Goal: Use online tool/utility: Utilize a website feature to perform a specific function

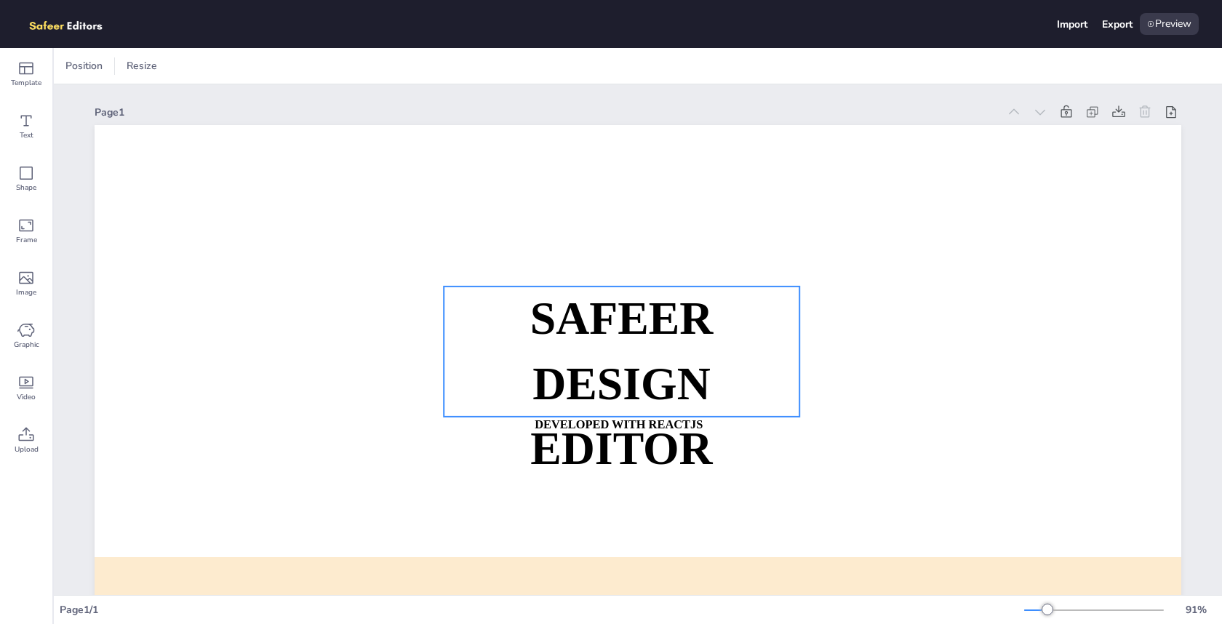
click at [635, 329] on strong "SAFEER" at bounding box center [621, 318] width 183 height 51
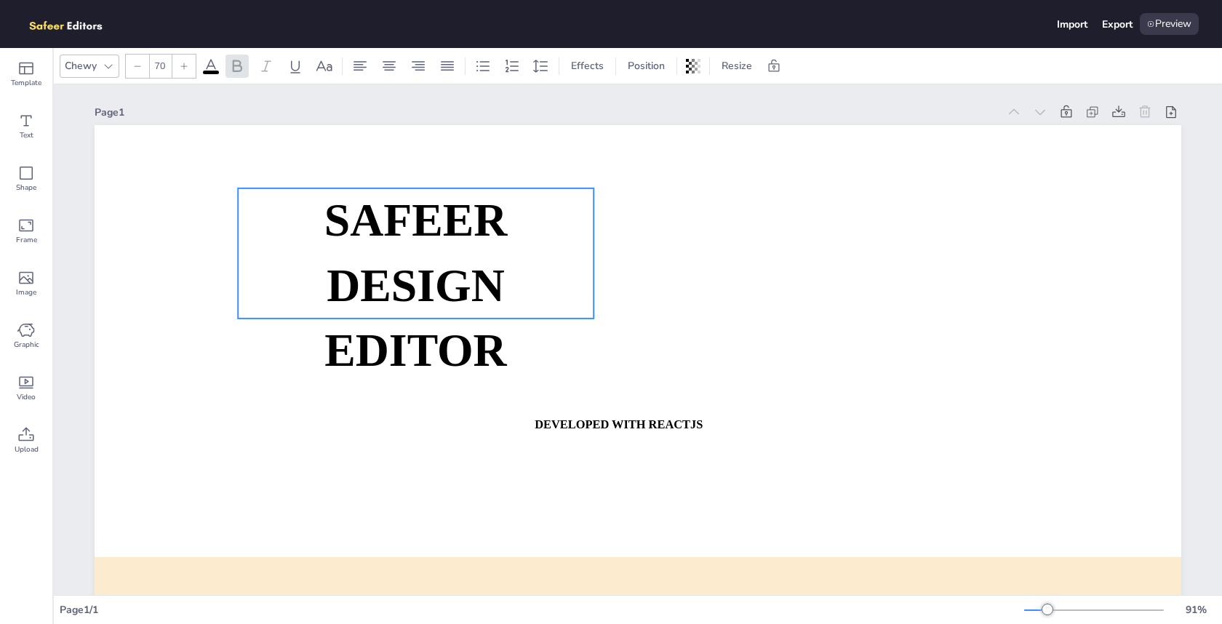
drag, startPoint x: 610, startPoint y: 327, endPoint x: 351, endPoint y: 227, distance: 277.4
click at [351, 227] on strong "SAFEER" at bounding box center [415, 220] width 183 height 51
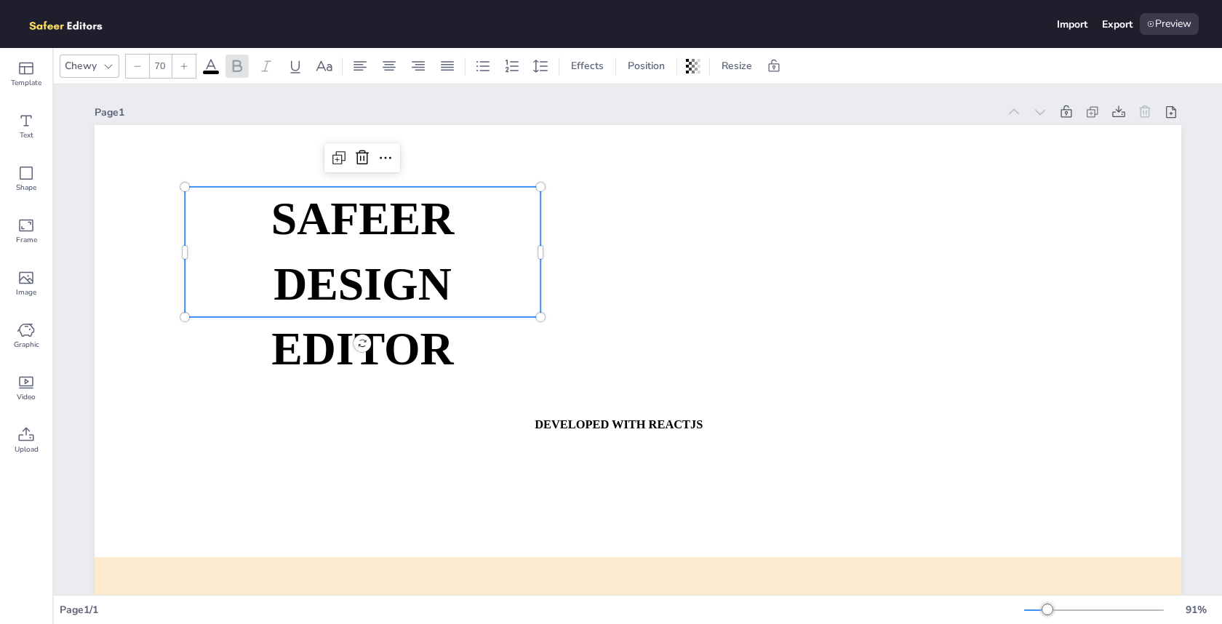
click at [356, 258] on strong "DESIGN EDITOR" at bounding box center [362, 316] width 182 height 116
click at [392, 277] on span "DESIGN EDITOR" at bounding box center [362, 316] width 182 height 116
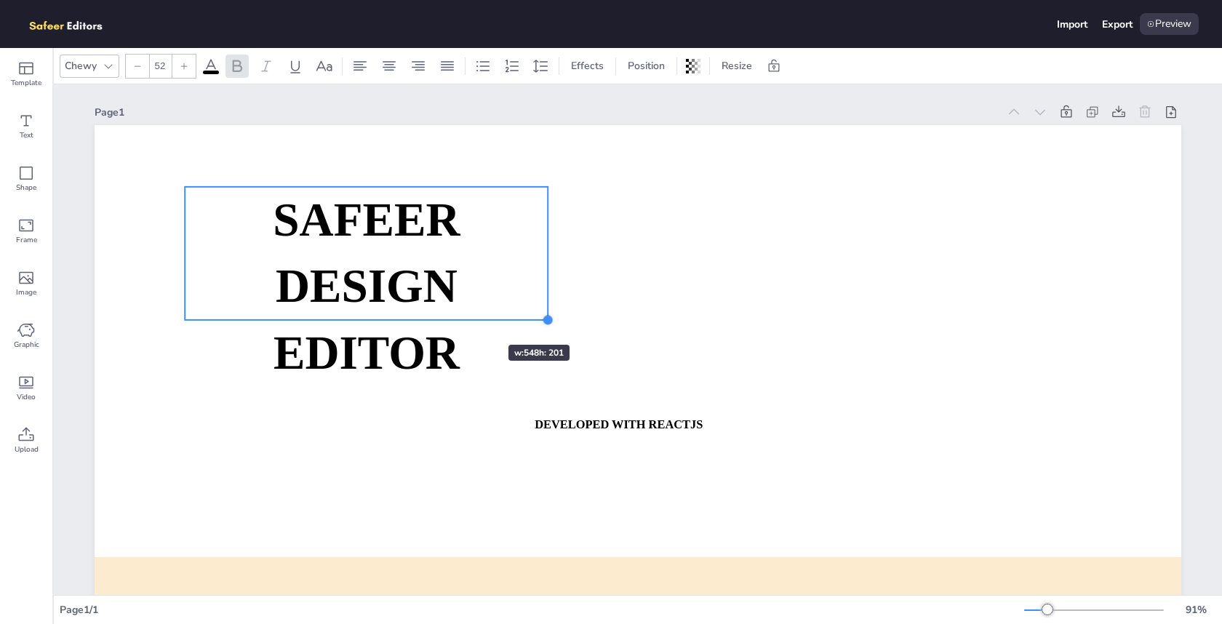
type input "51.2"
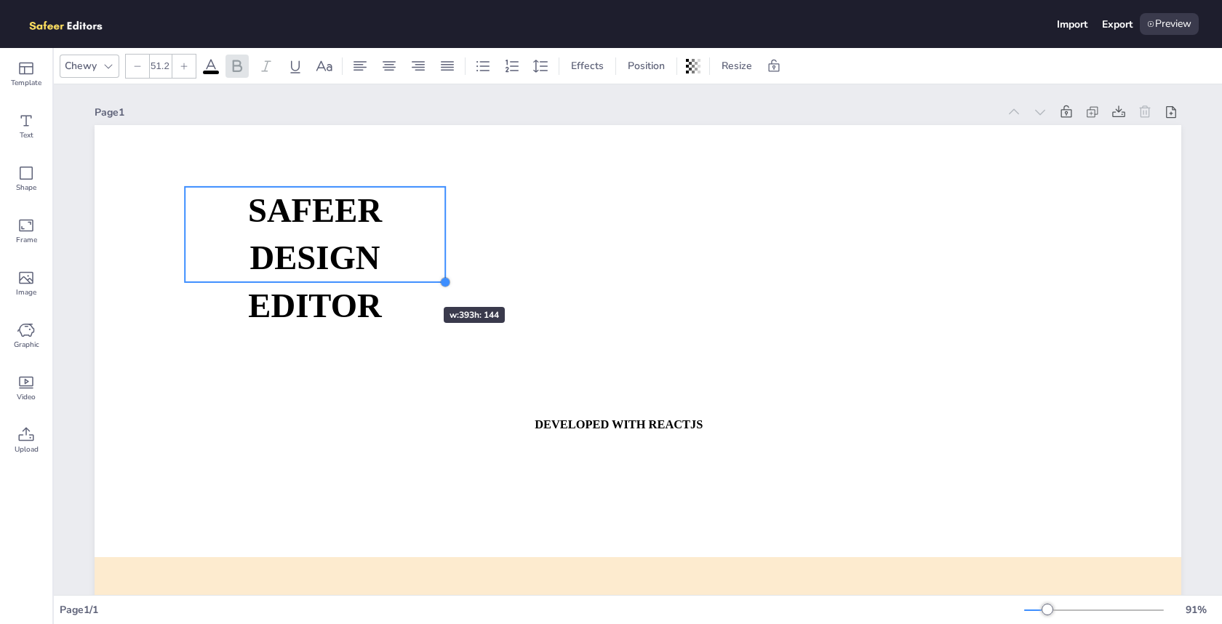
drag, startPoint x: 539, startPoint y: 316, endPoint x: 400, endPoint y: 281, distance: 143.2
click at [400, 281] on div "SAFEER DESIGN EDITOR DEVELOPED WITH REACTJS WHATSAPP: [URL][DOMAIN_NAME][PHONE_…" at bounding box center [638, 431] width 1086 height 612
click at [349, 260] on span "DESIGN EDITOR" at bounding box center [314, 281] width 133 height 84
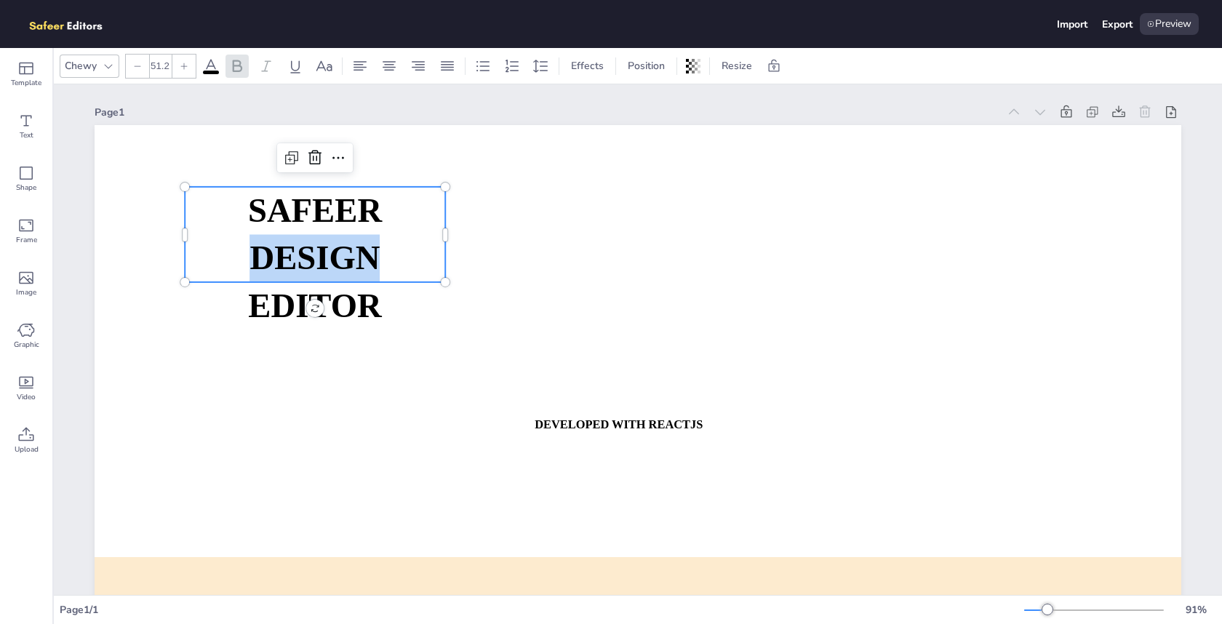
click at [349, 260] on span "DESIGN EDITOR" at bounding box center [314, 281] width 133 height 84
click at [231, 68] on icon at bounding box center [236, 65] width 17 height 17
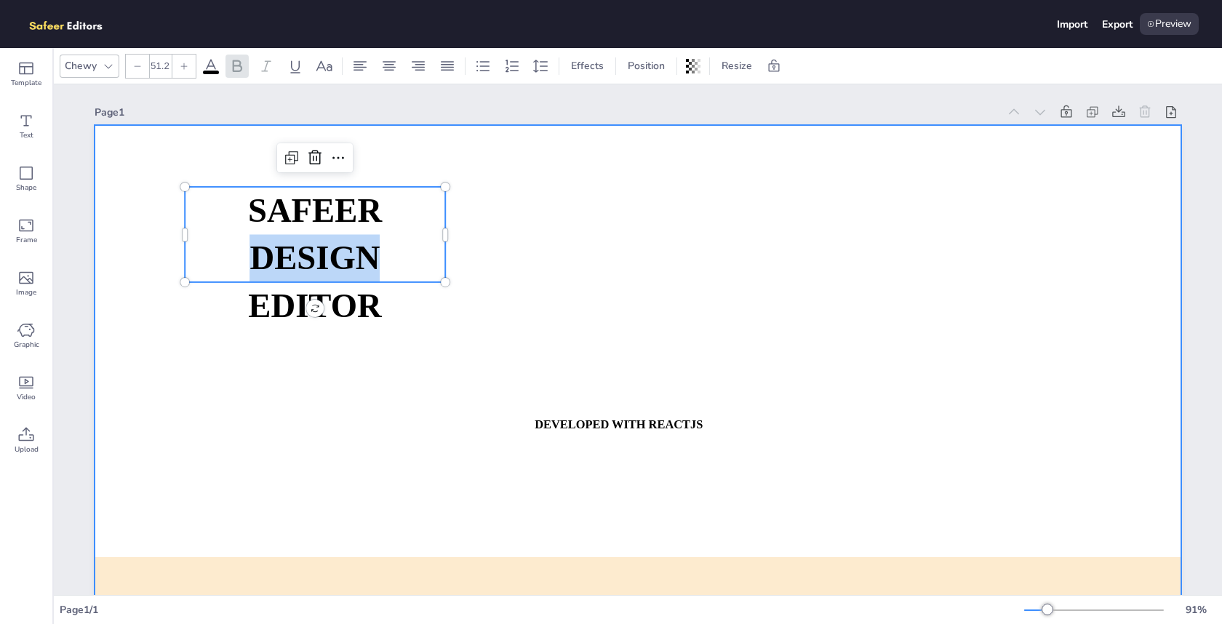
click at [561, 266] on div at bounding box center [638, 431] width 1086 height 612
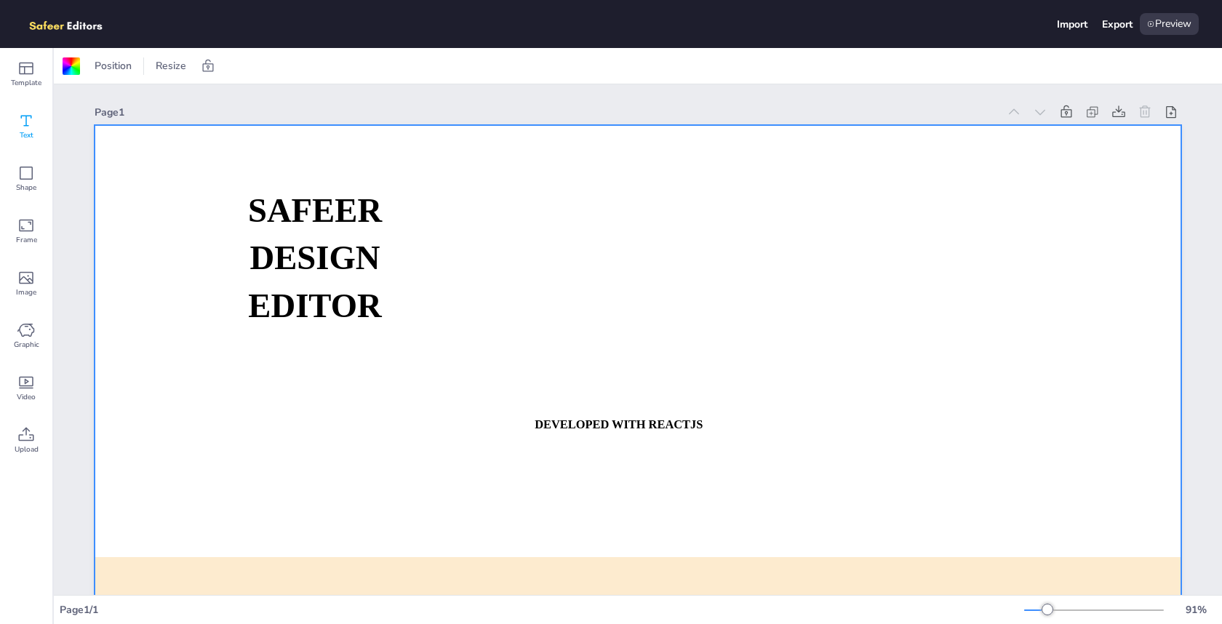
click at [21, 119] on icon at bounding box center [25, 120] width 17 height 17
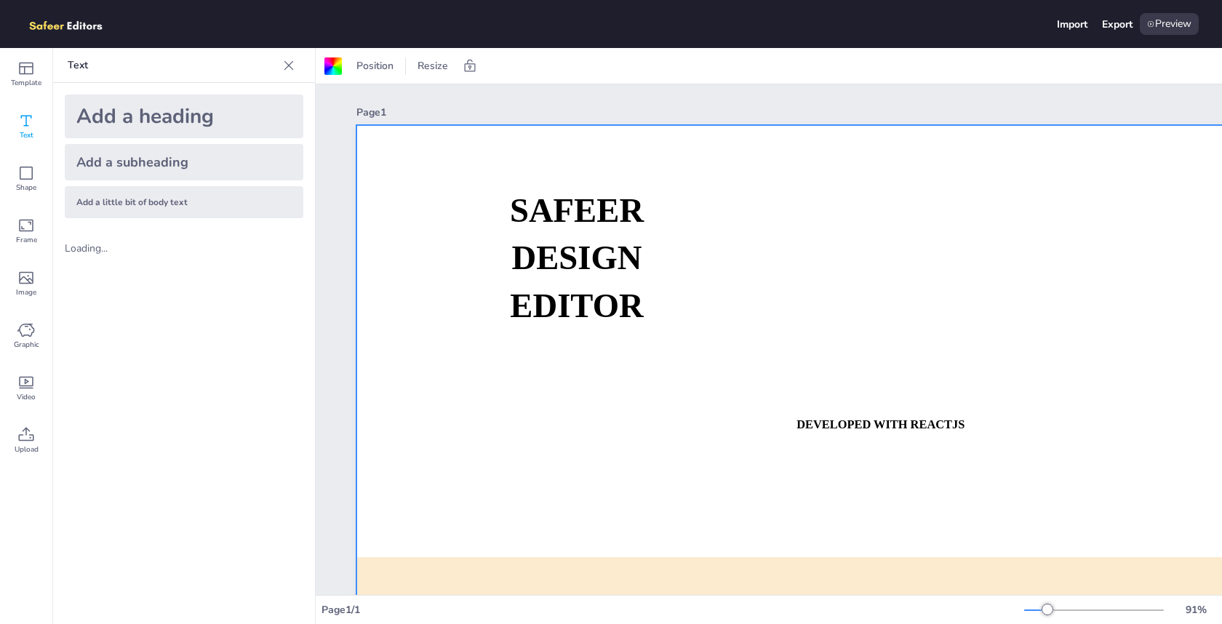
click at [191, 126] on div "Add a heading" at bounding box center [184, 117] width 239 height 44
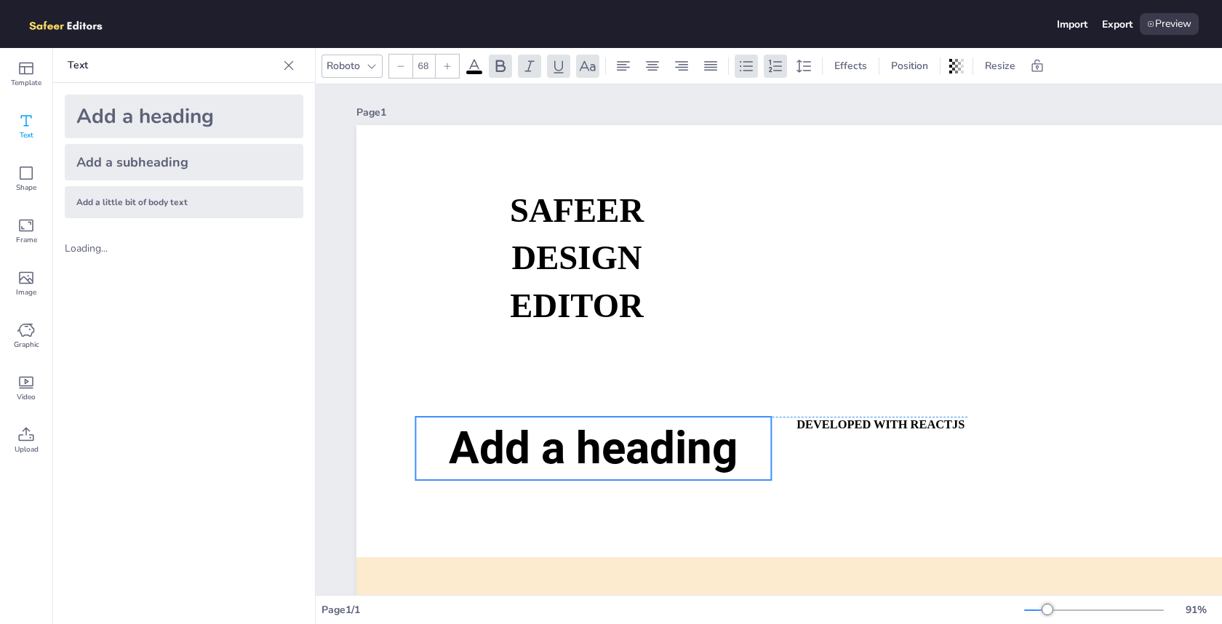
drag, startPoint x: 841, startPoint y: 337, endPoint x: 552, endPoint y: 457, distance: 312.6
click at [552, 457] on span "Add a heading" at bounding box center [593, 447] width 289 height 53
click at [593, 445] on span "Add a heading" at bounding box center [593, 447] width 289 height 53
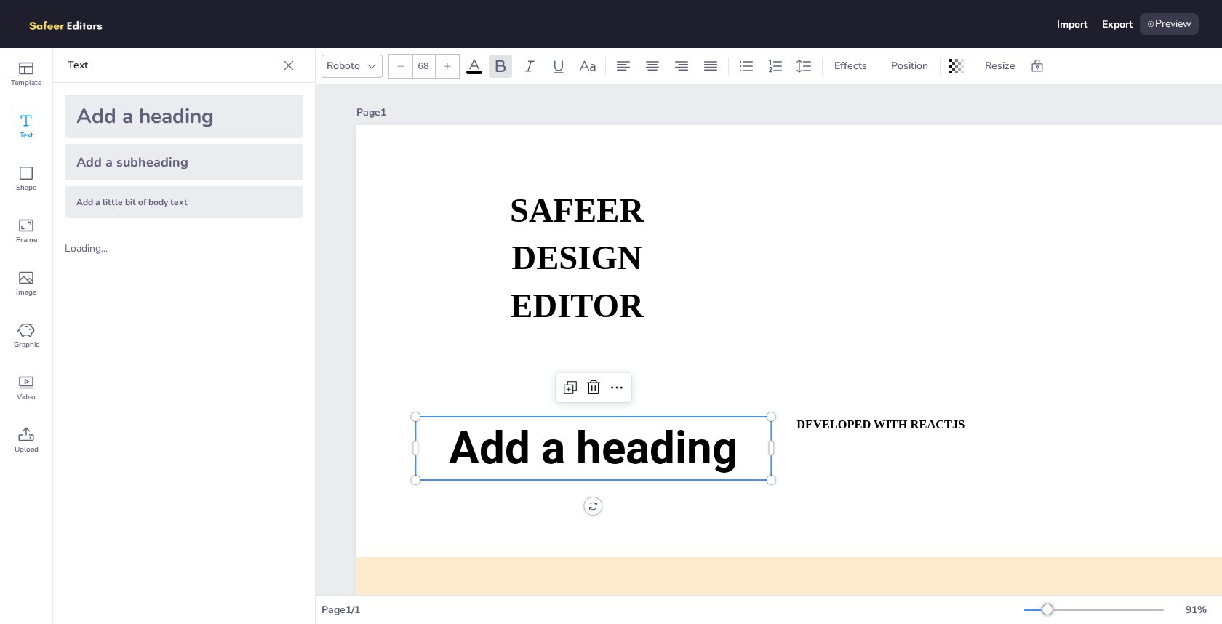
click at [676, 451] on span "Add a heading" at bounding box center [593, 447] width 289 height 53
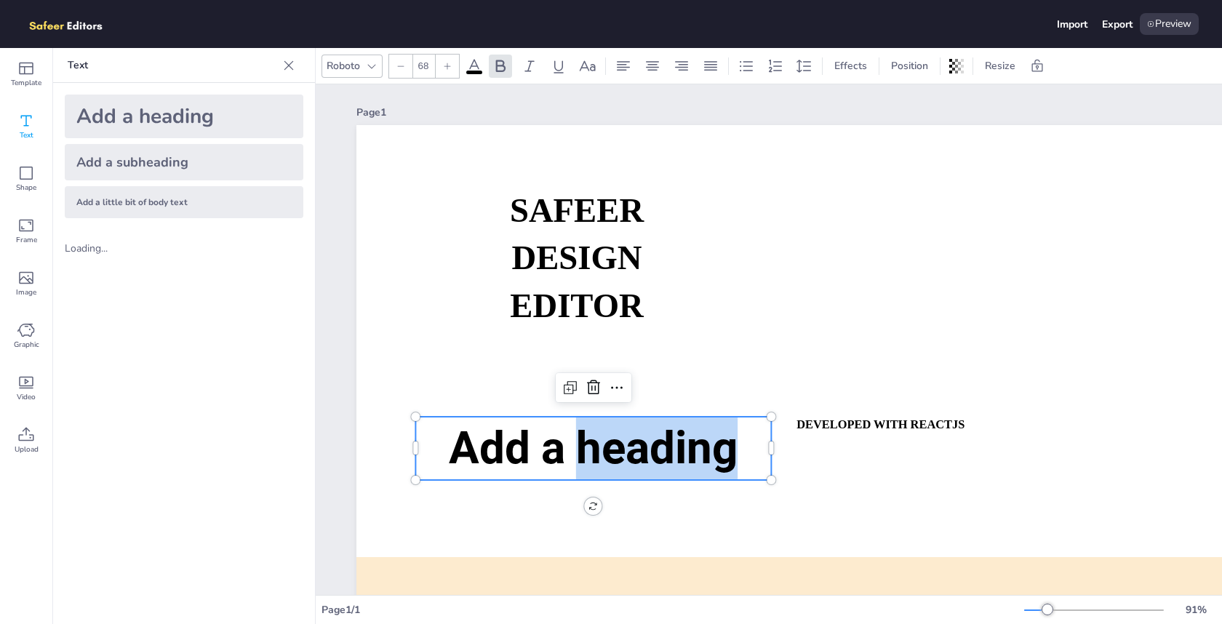
click at [676, 451] on span "Add a heading" at bounding box center [593, 447] width 289 height 53
click at [501, 68] on icon at bounding box center [500, 65] width 17 height 17
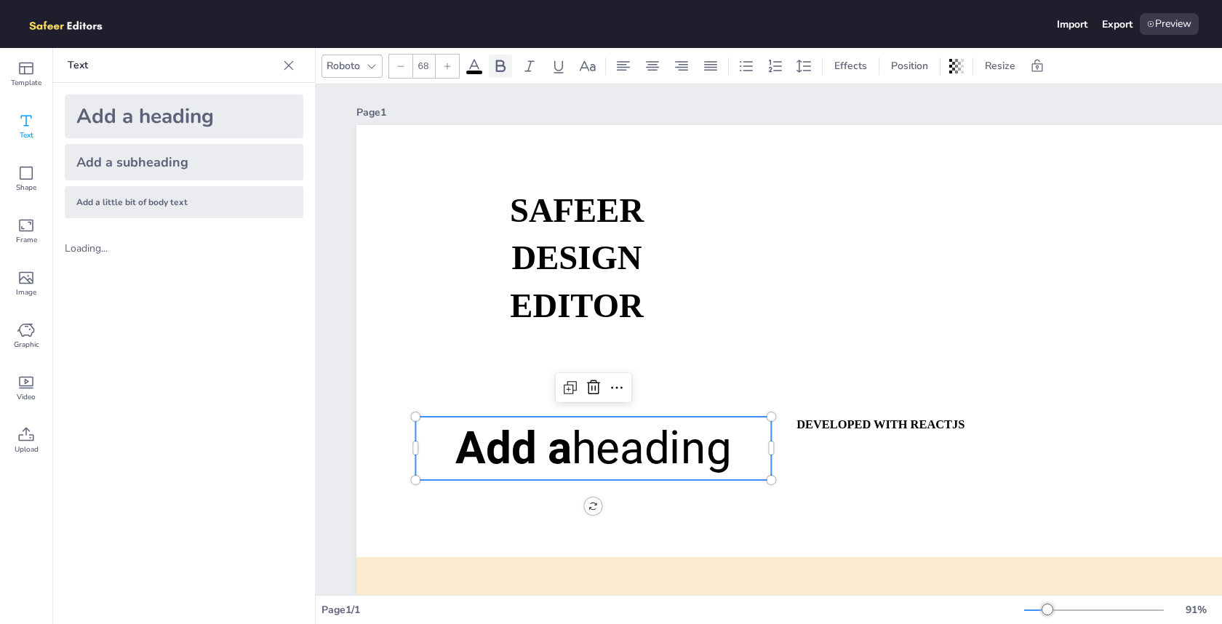
click at [501, 68] on icon at bounding box center [500, 65] width 17 height 17
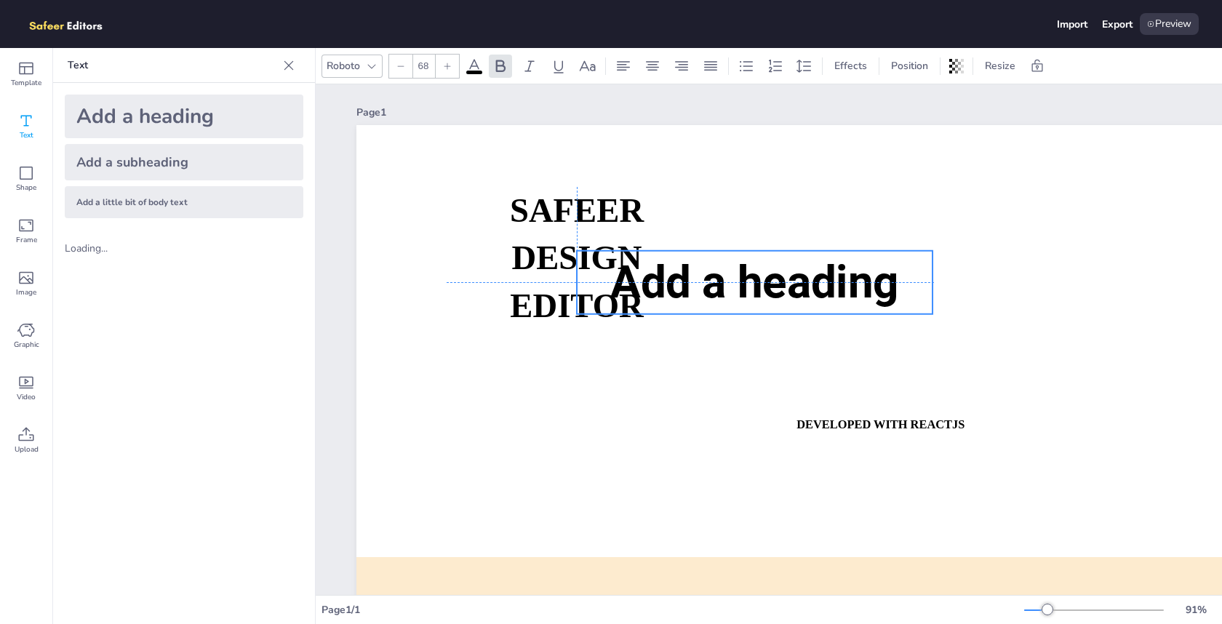
drag, startPoint x: 710, startPoint y: 429, endPoint x: 1030, endPoint y: 220, distance: 382.0
click at [899, 255] on span "Add a heading" at bounding box center [754, 281] width 289 height 53
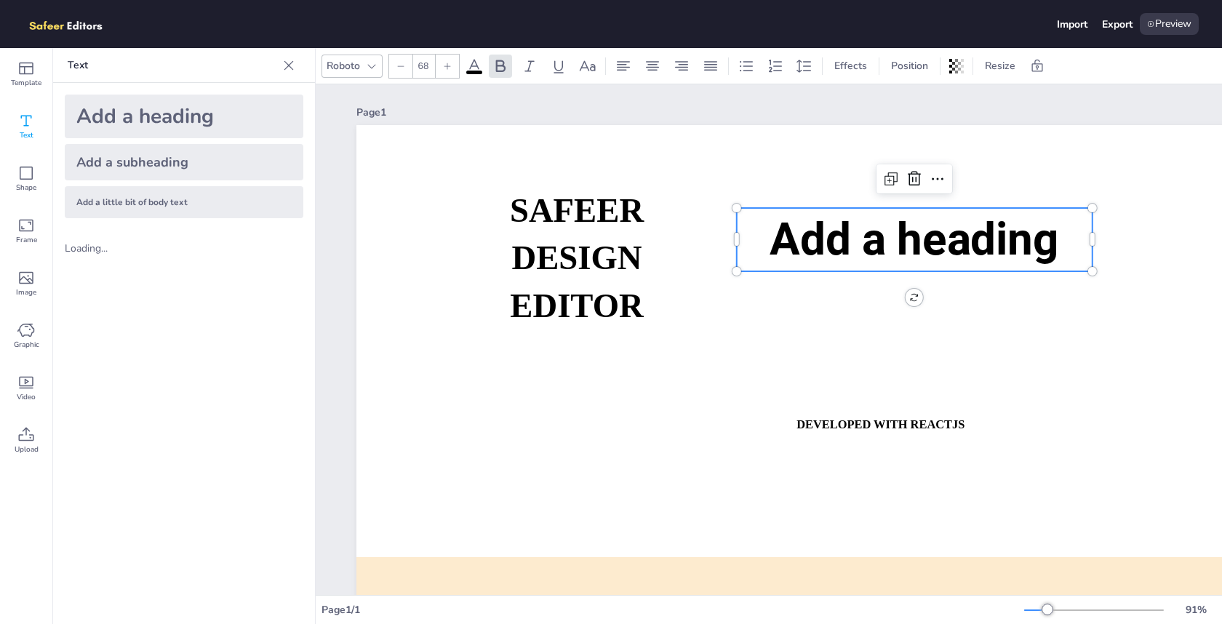
click at [364, 64] on div at bounding box center [371, 65] width 17 height 17
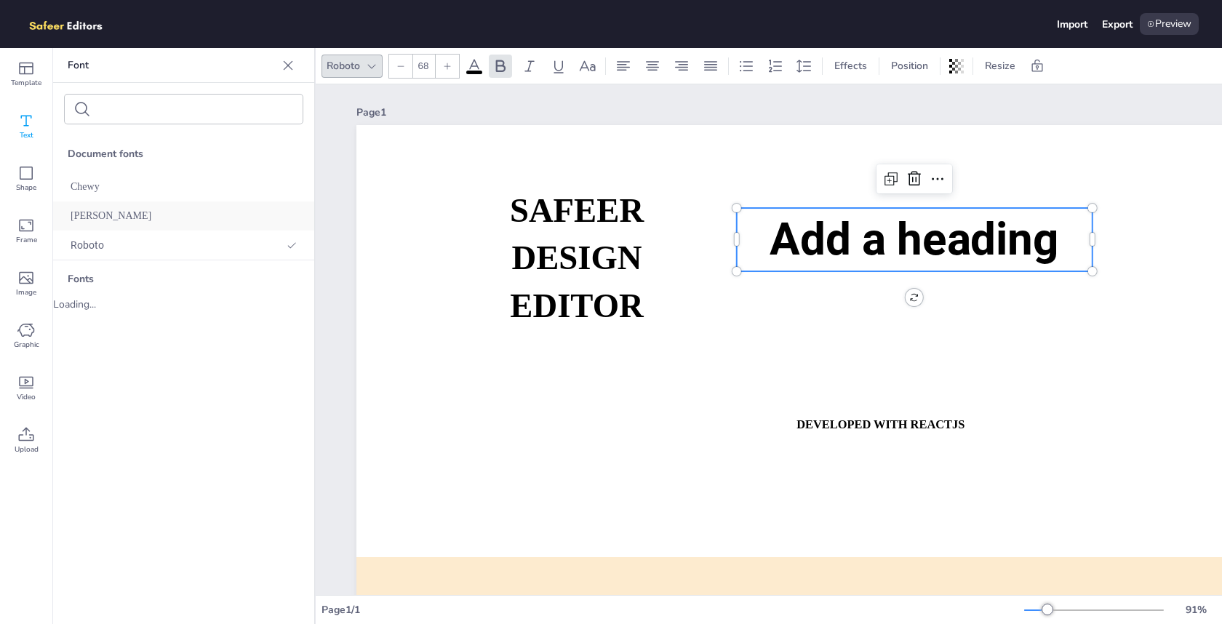
click at [124, 217] on div "[PERSON_NAME]" at bounding box center [183, 215] width 261 height 29
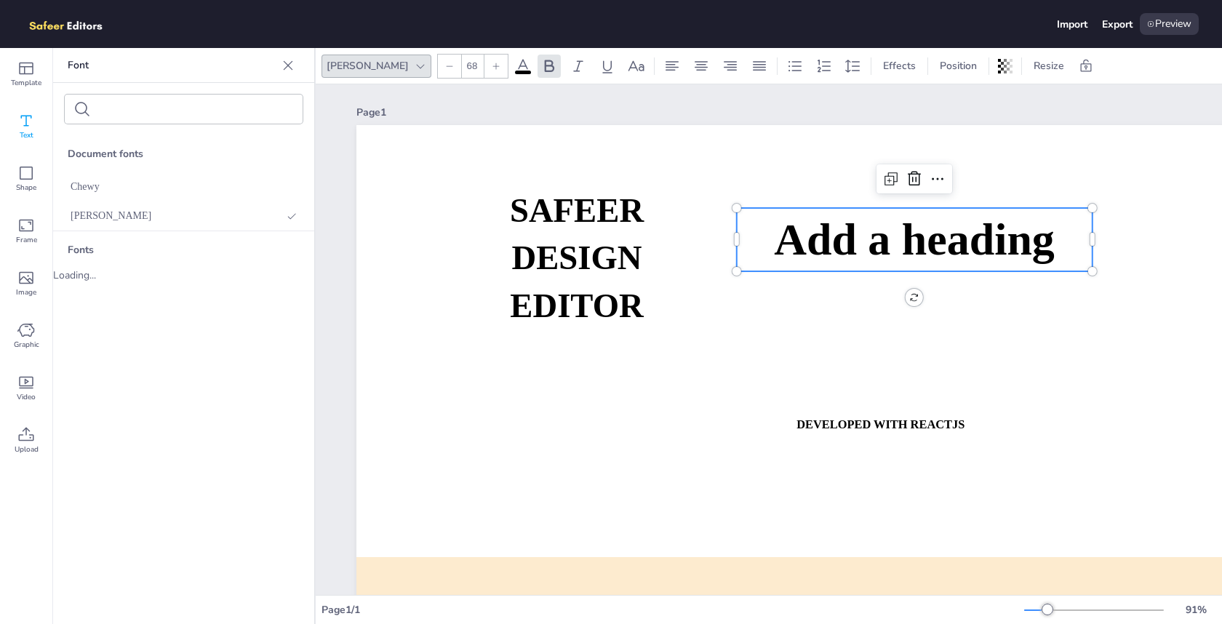
click at [94, 249] on div "Fonts" at bounding box center [183, 249] width 261 height 37
click at [89, 273] on div "Loading..." at bounding box center [183, 275] width 261 height 14
click at [31, 175] on icon at bounding box center [25, 172] width 17 height 17
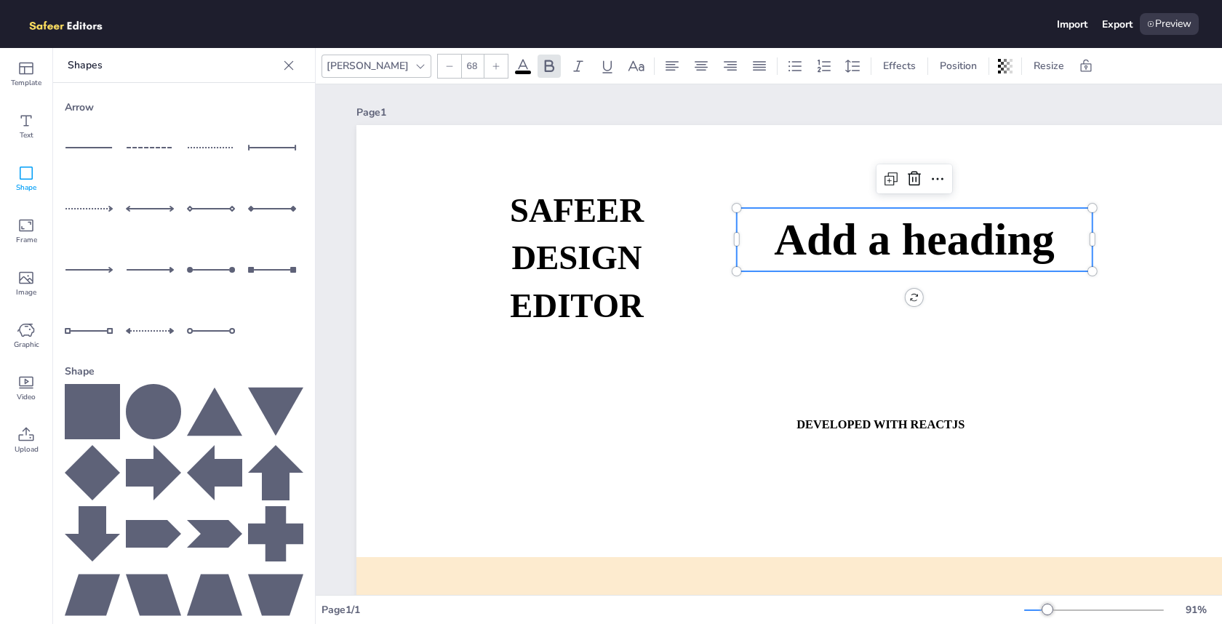
click at [88, 406] on icon at bounding box center [92, 411] width 55 height 55
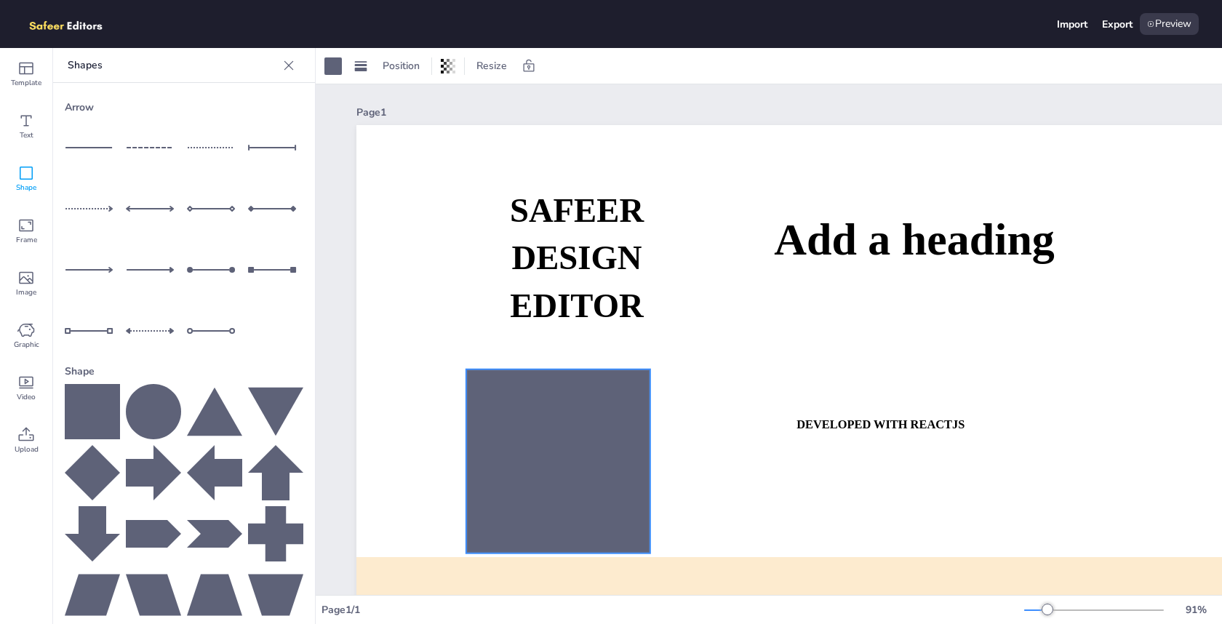
drag, startPoint x: 910, startPoint y: 457, endPoint x: 462, endPoint y: 409, distance: 451.2
click at [466, 409] on div at bounding box center [558, 461] width 184 height 184
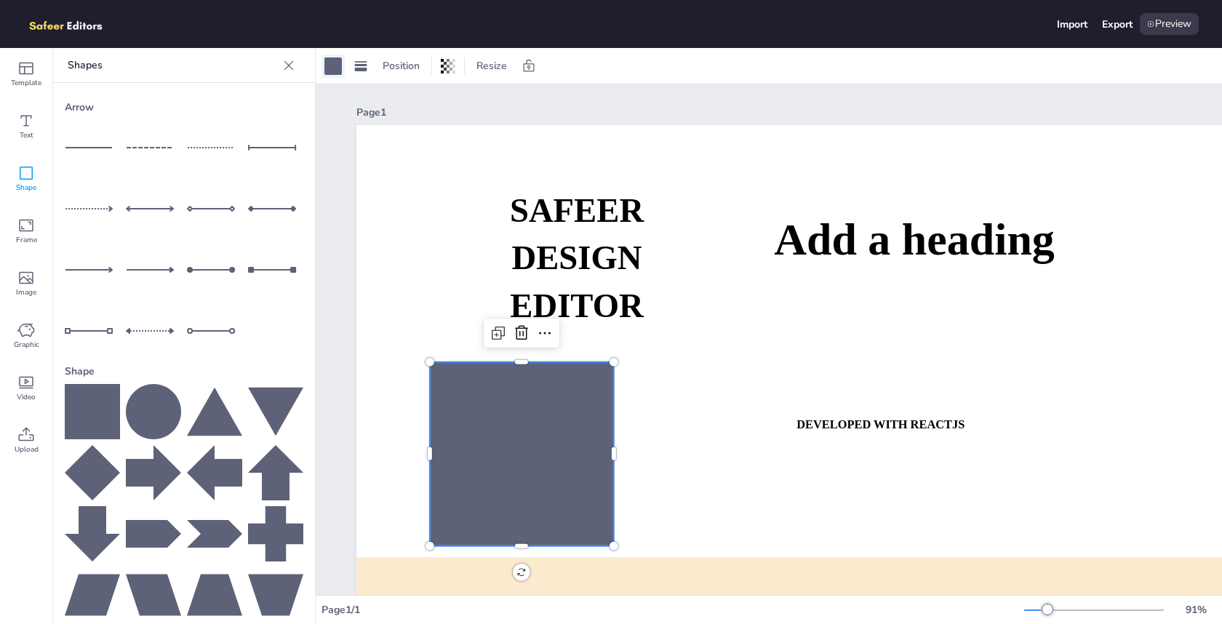
click at [333, 66] on div at bounding box center [332, 65] width 17 height 17
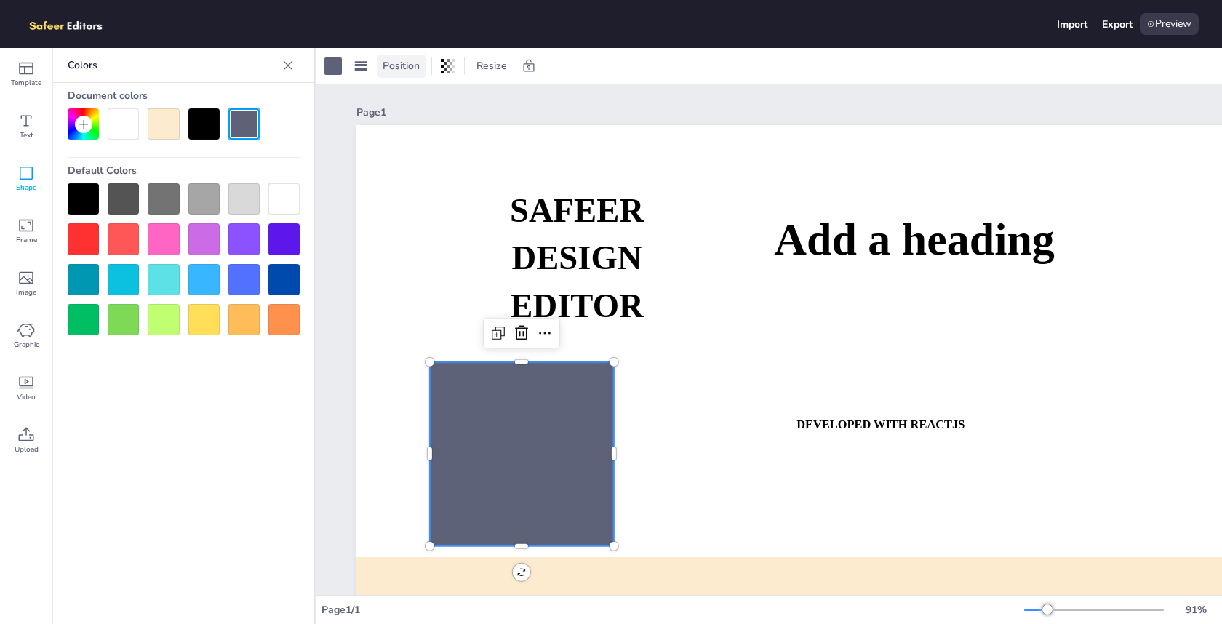
click at [399, 69] on span "Position" at bounding box center [401, 66] width 43 height 14
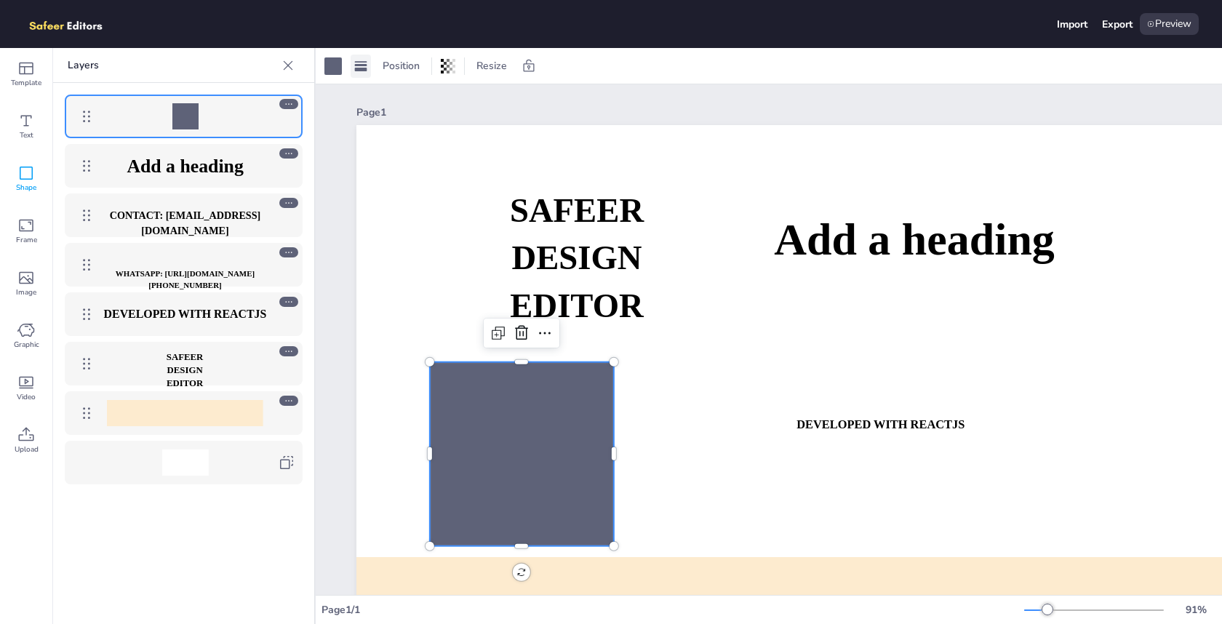
click at [364, 68] on rect at bounding box center [361, 70] width 12 height 4
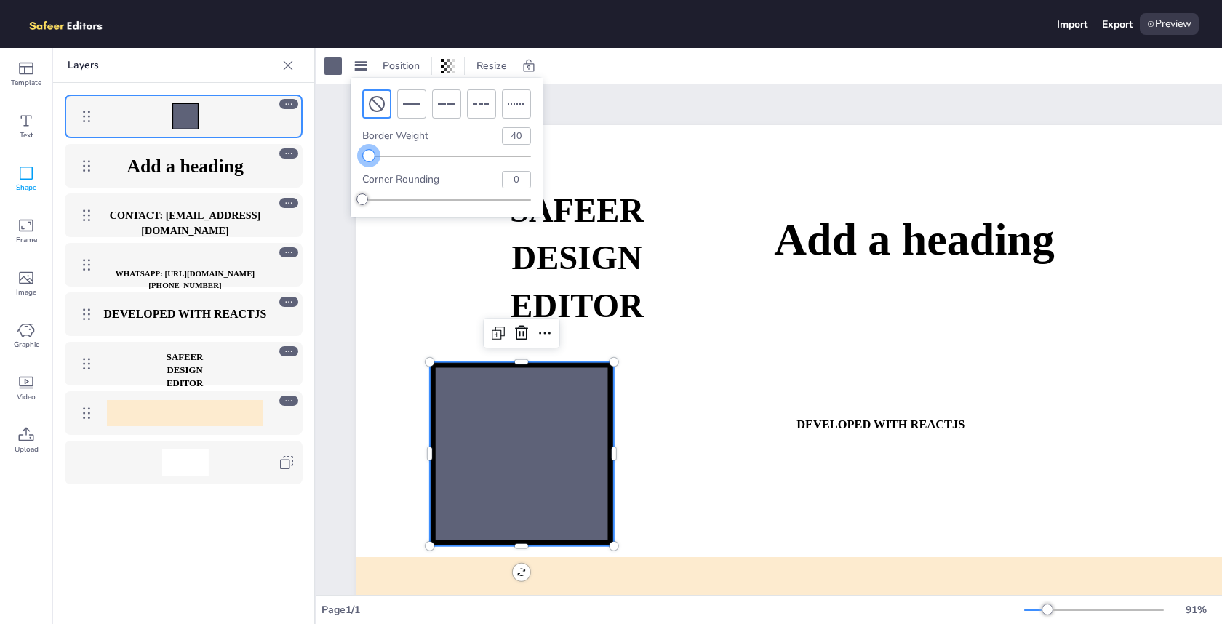
drag, startPoint x: 359, startPoint y: 151, endPoint x: 430, endPoint y: 168, distance: 72.7
click at [430, 168] on div "Border Weight 40 Corner Rounding 0" at bounding box center [447, 148] width 192 height 140
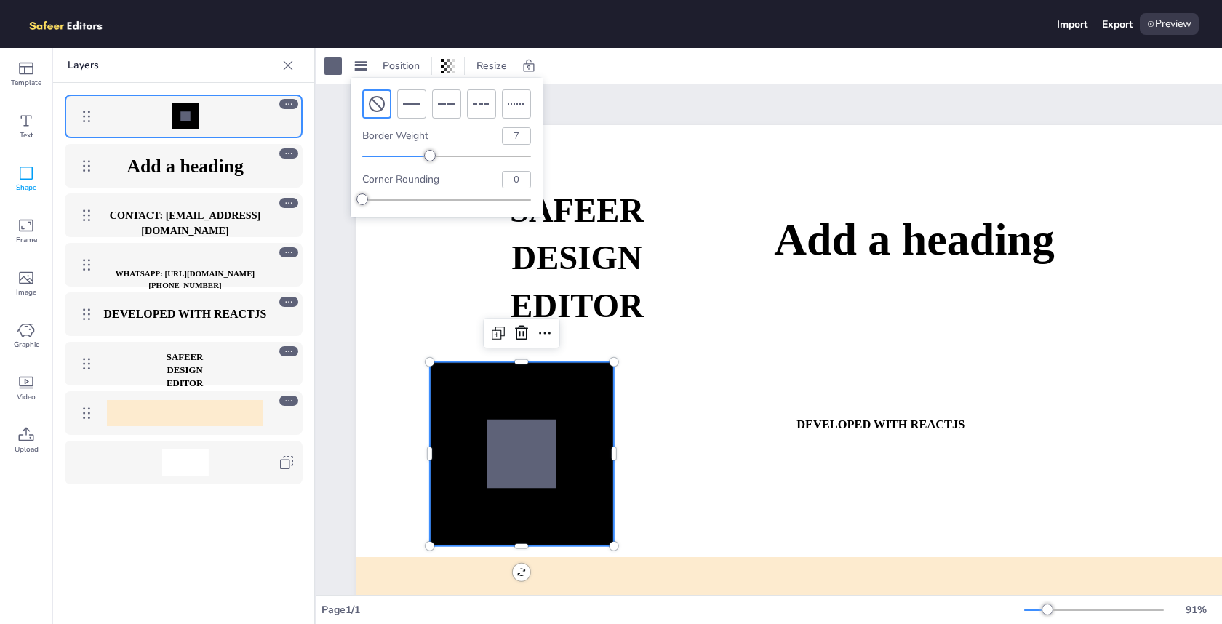
type input "0"
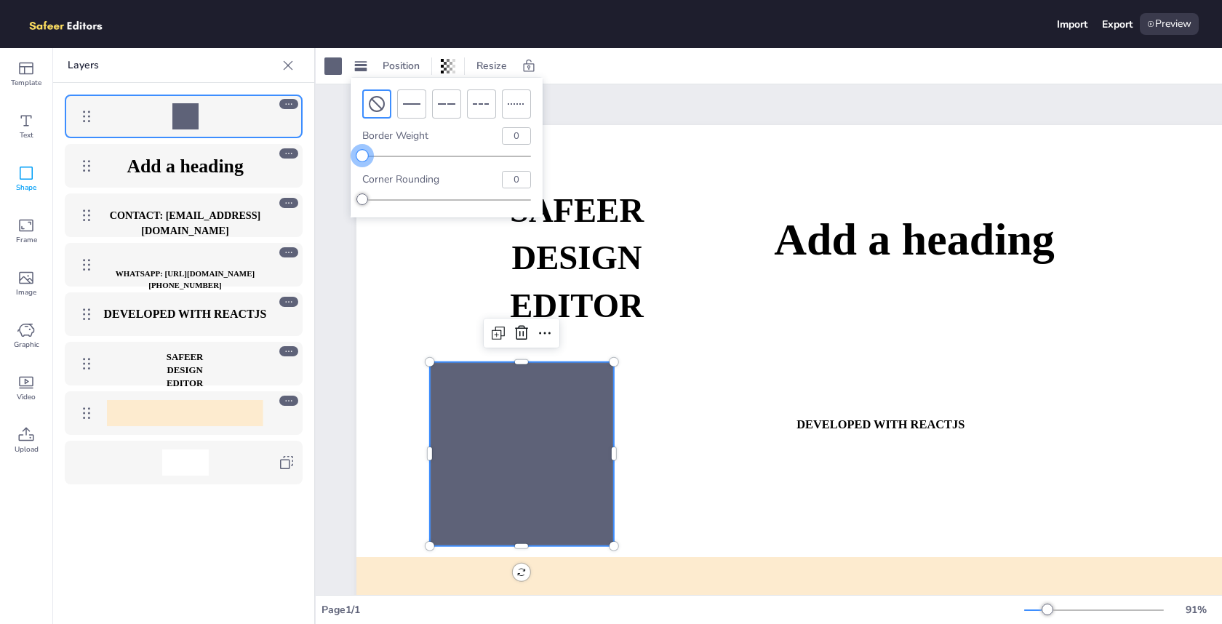
drag, startPoint x: 432, startPoint y: 156, endPoint x: 329, endPoint y: 160, distance: 102.6
click at [329, 160] on body "Import Export Preview Template Text Shape Frame Image Graphic Video Upload Shap…" at bounding box center [611, 312] width 1222 height 624
type input "33"
drag, startPoint x: 368, startPoint y: 198, endPoint x: 418, endPoint y: 206, distance: 50.8
click at [418, 206] on div "Border Weight 0 Corner Rounding 33" at bounding box center [447, 148] width 192 height 140
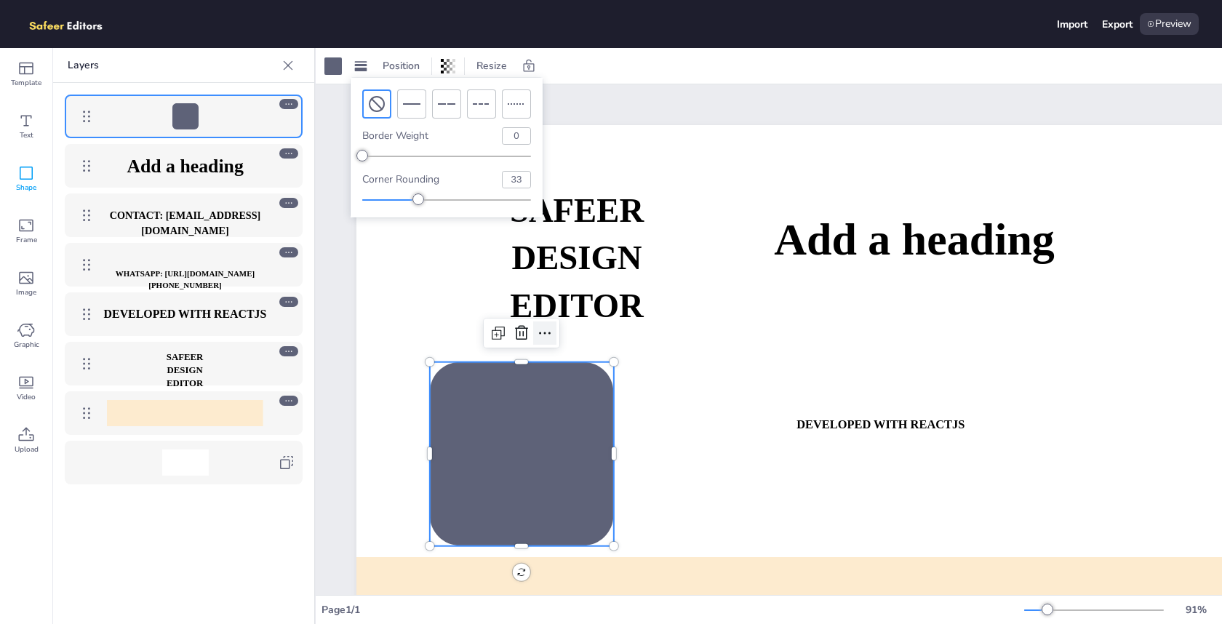
click at [542, 343] on div at bounding box center [544, 332] width 23 height 23
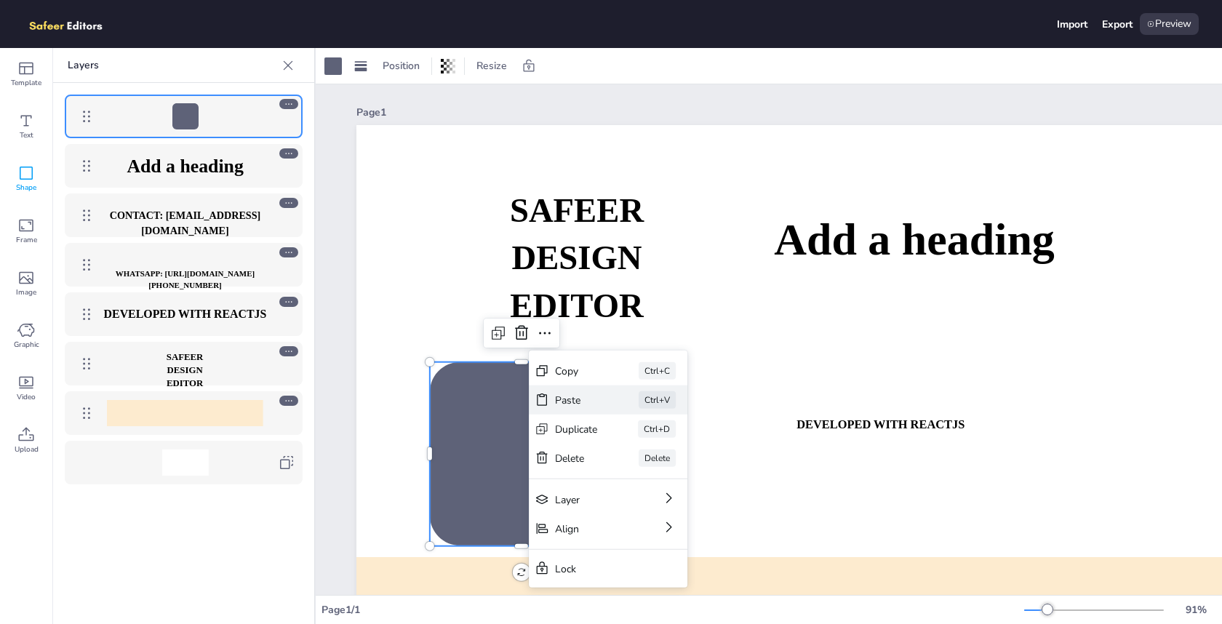
click at [534, 411] on div "Paste Ctrl+V" at bounding box center [608, 399] width 159 height 29
click at [428, 404] on div at bounding box center [430, 454] width 12 height 184
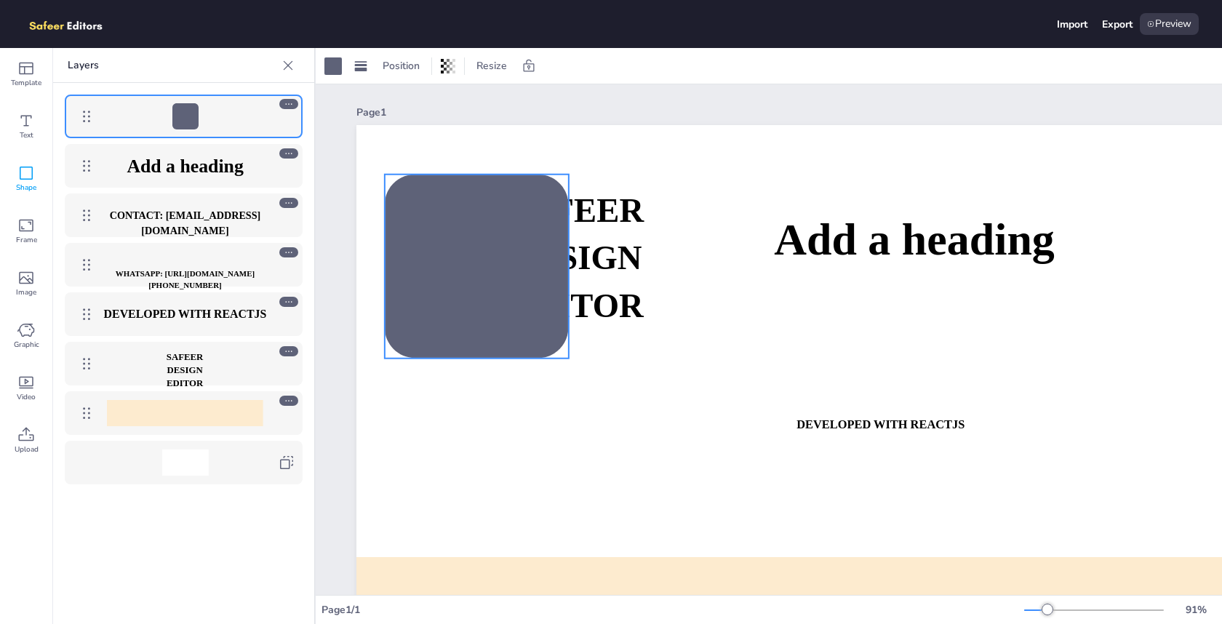
drag, startPoint x: 465, startPoint y: 399, endPoint x: 420, endPoint y: 212, distance: 193.0
click at [420, 212] on icon at bounding box center [477, 267] width 184 height 184
click at [66, 27] on img at bounding box center [73, 24] width 100 height 22
